Goal: Task Accomplishment & Management: Use online tool/utility

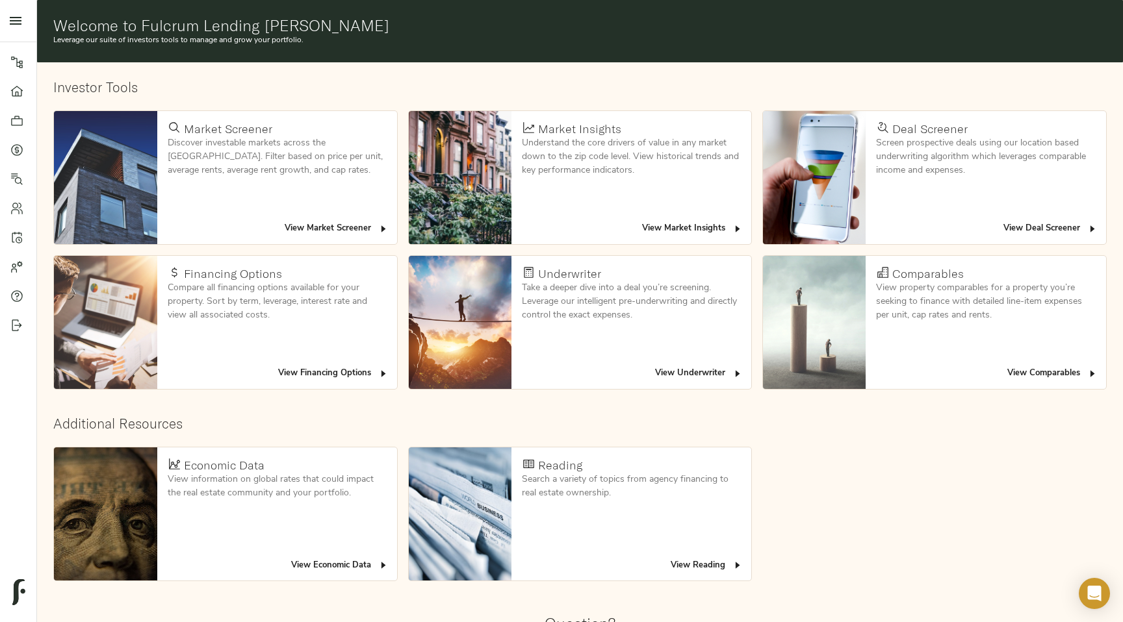
click at [1039, 229] on span "View Deal Screener" at bounding box center [1050, 229] width 94 height 15
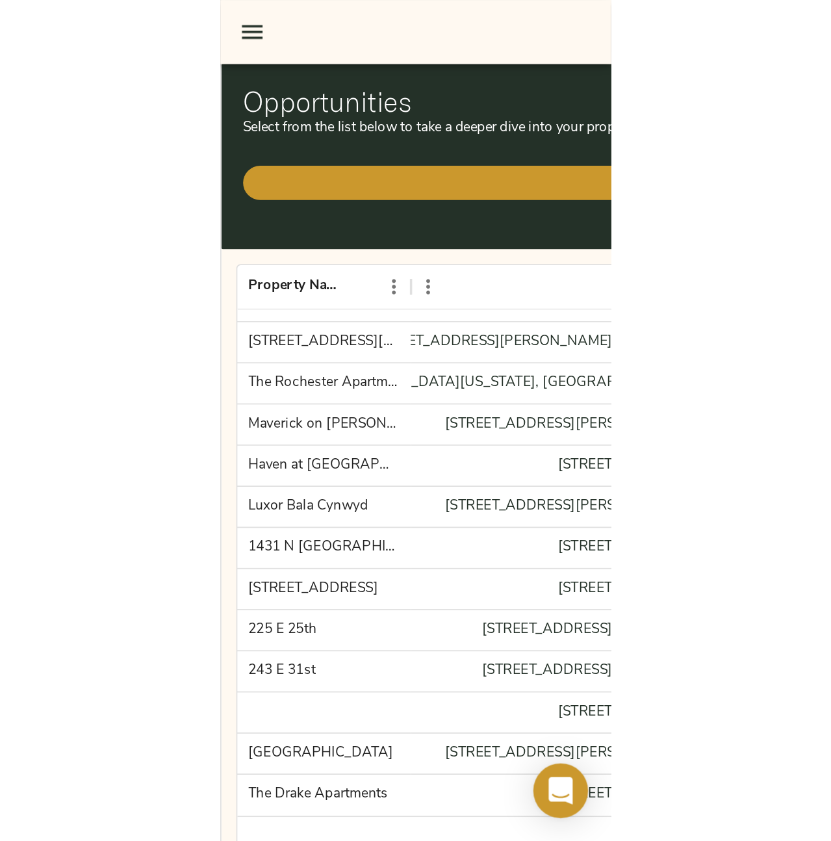
scroll to position [25, 0]
